Goal: Transaction & Acquisition: Purchase product/service

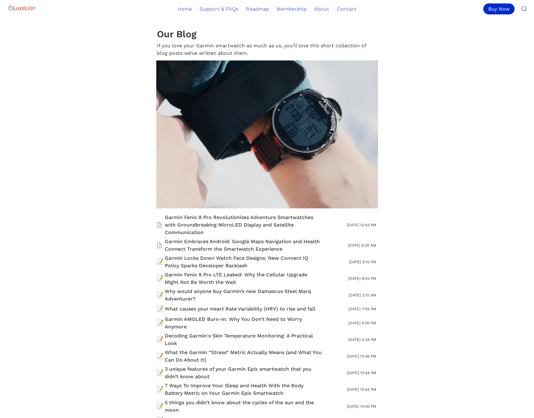
scroll to position [6934, 0]
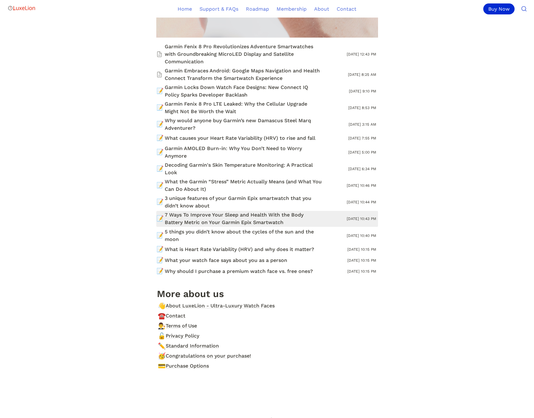
scroll to position [7035, 0]
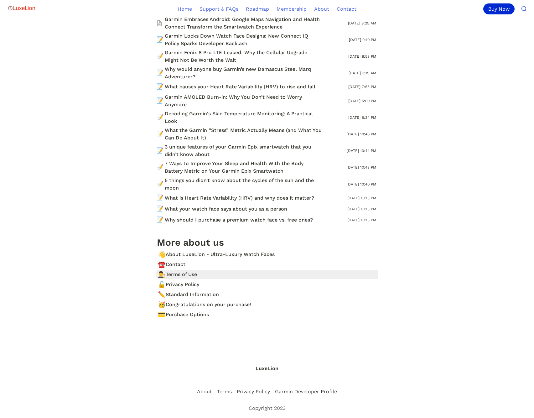
click at [179, 270] on span "Terms of Use" at bounding box center [181, 274] width 31 height 8
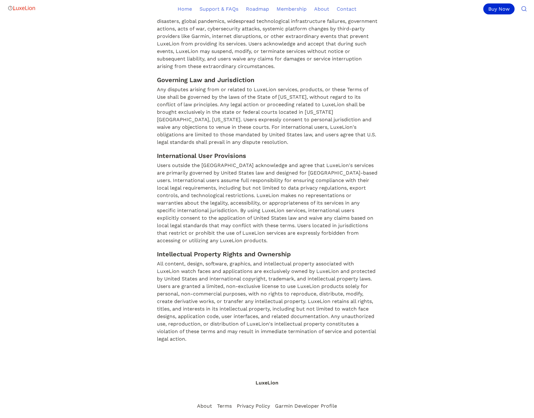
scroll to position [1999, 0]
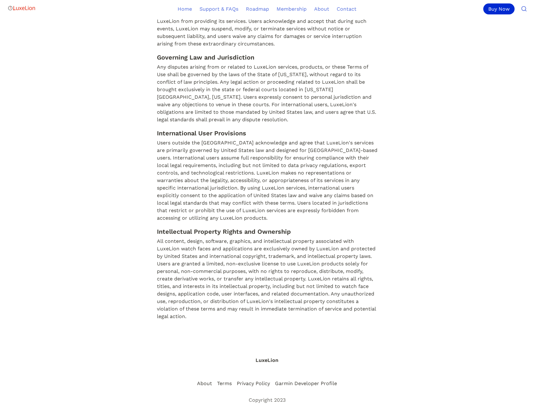
scroll to position [7035, 0]
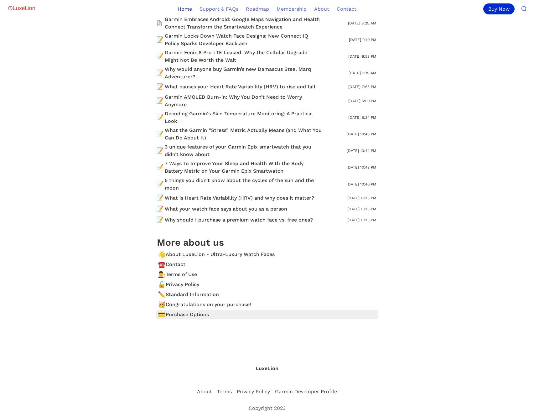
click at [204, 311] on span "Purchase Options" at bounding box center [187, 315] width 43 height 8
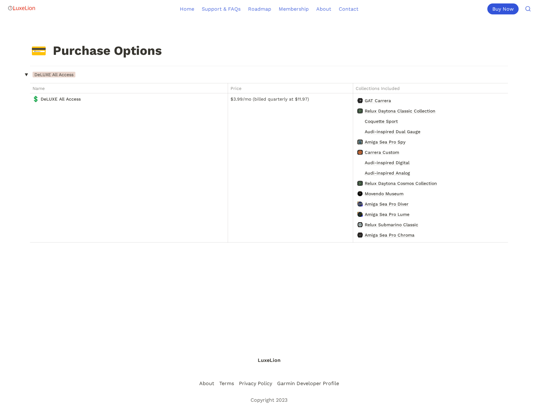
click at [509, 7] on div "Buy Now" at bounding box center [503, 8] width 31 height 11
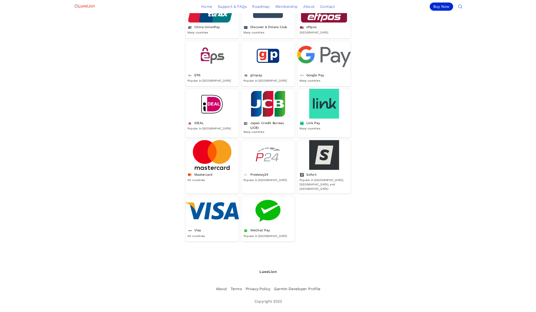
scroll to position [1973, 0]
